Goal: Task Accomplishment & Management: Manage account settings

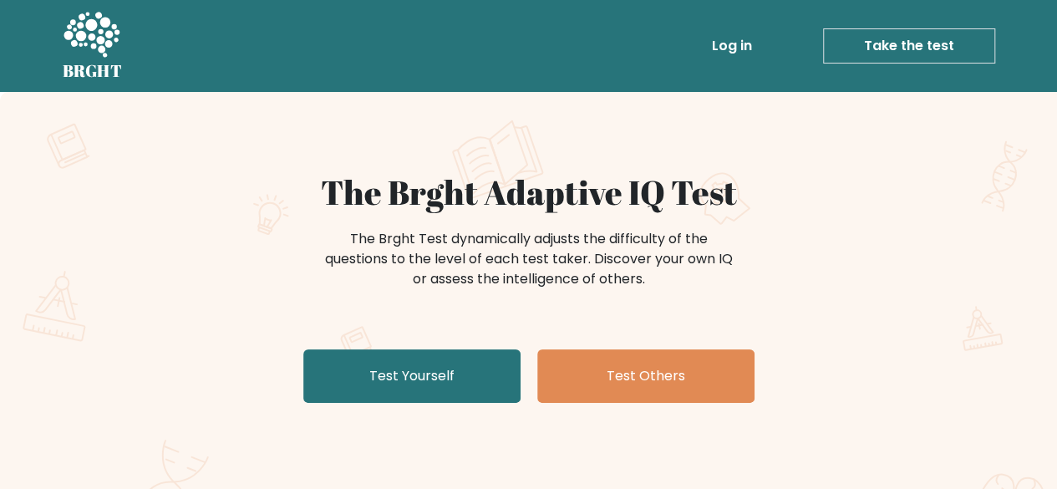
click at [727, 40] on link "Log in" at bounding box center [731, 45] width 53 height 33
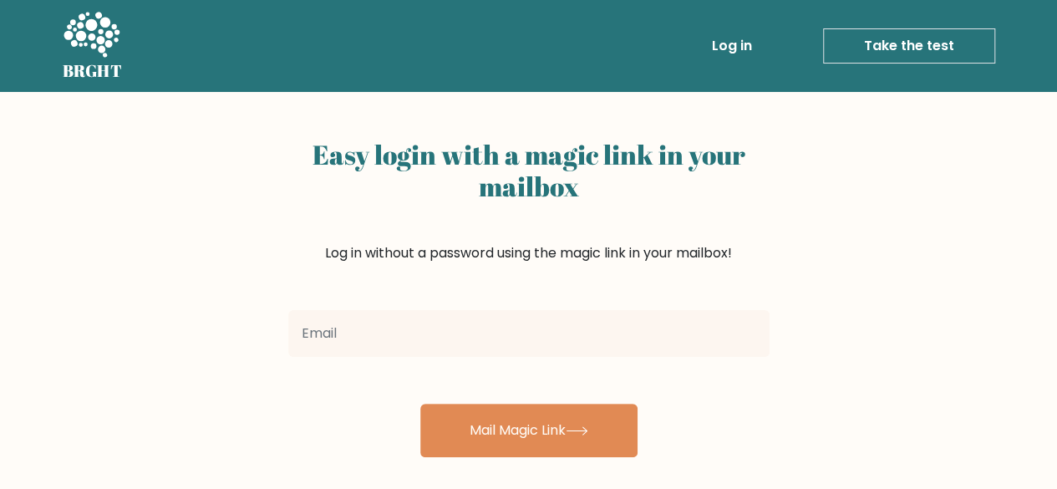
click at [517, 335] on input "email" at bounding box center [528, 333] width 481 height 47
type input "arka.bera.15@gmail.com"
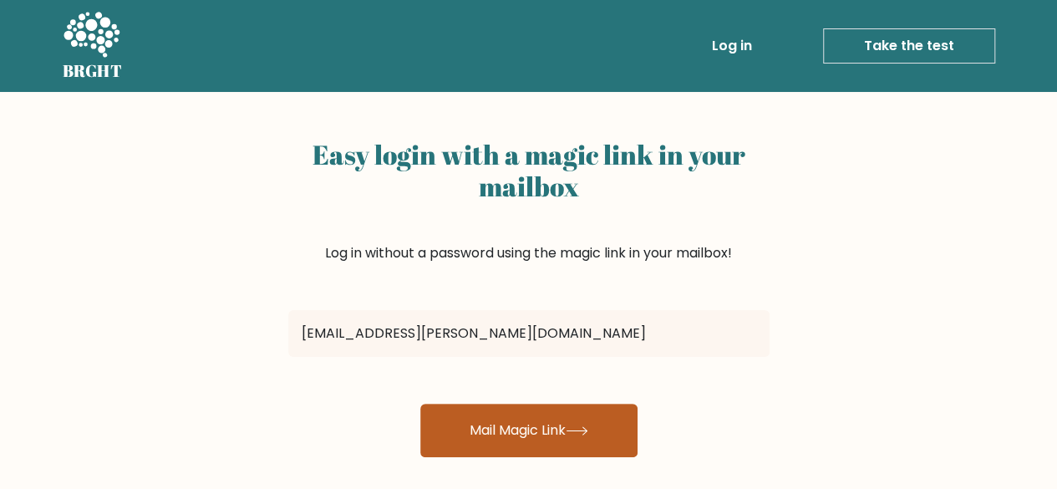
click at [508, 430] on button "Mail Magic Link" at bounding box center [528, 430] width 217 height 53
